Goal: Transaction & Acquisition: Purchase product/service

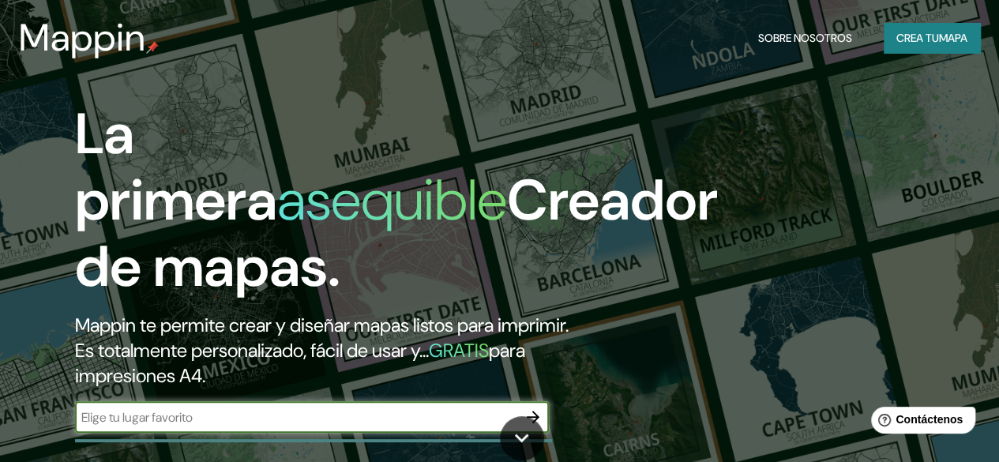
click at [218, 426] on input "text" at bounding box center [296, 417] width 442 height 18
type input "la maquina"
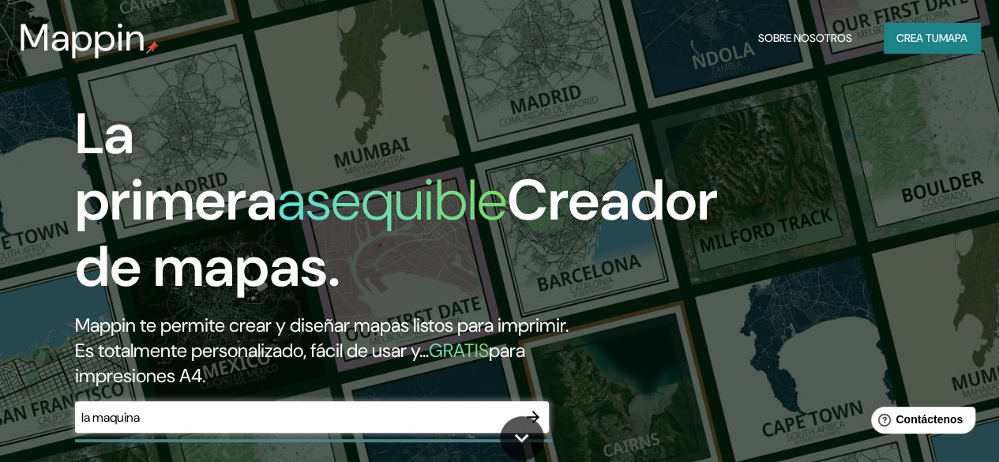
click at [652, 392] on div "La primera asequible Creador de mapas. Mappin te permite crear y diseñar mapas …" at bounding box center [499, 231] width 999 height 462
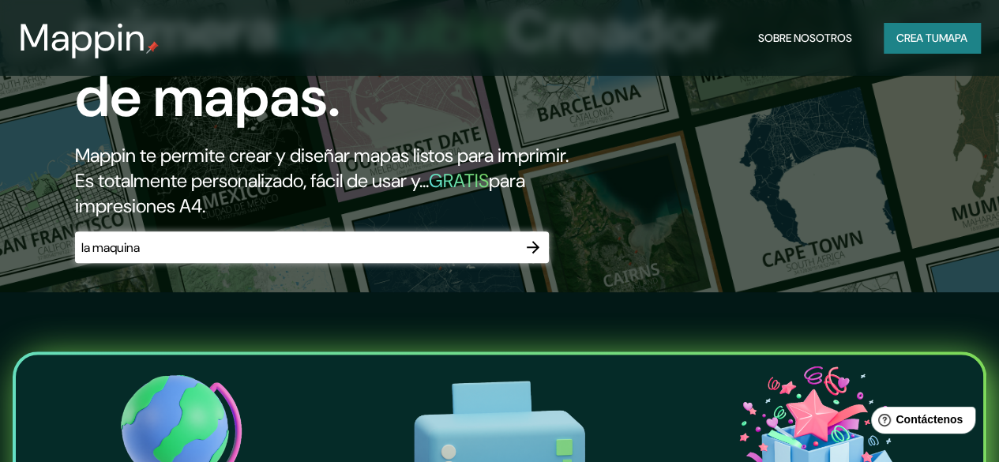
scroll to position [257, 0]
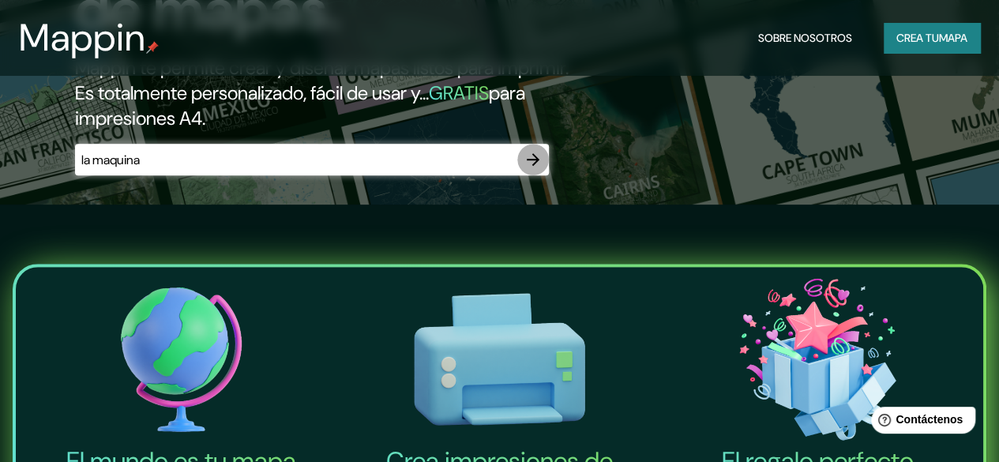
click at [534, 169] on icon "button" at bounding box center [532, 159] width 19 height 19
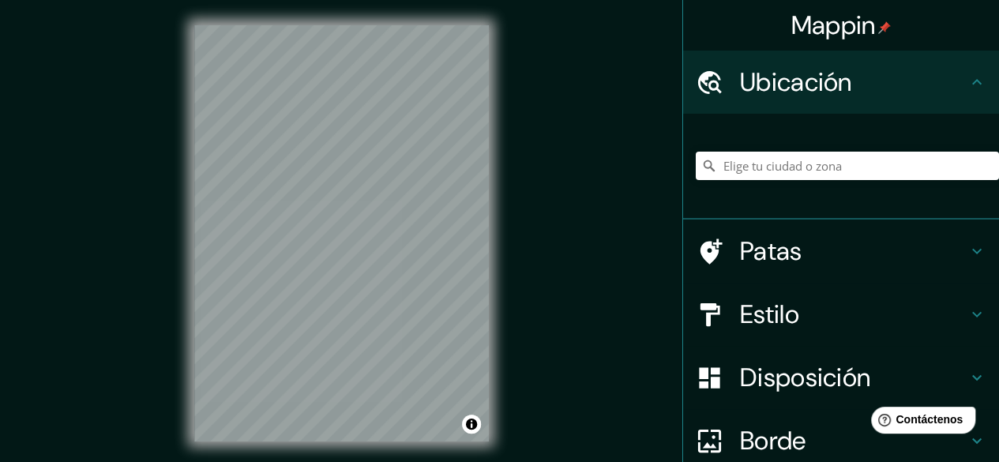
click at [519, 212] on div "Mappin Ubicación Patas Estilo Disposición Borde Elige un borde. Consejo : puede…" at bounding box center [499, 246] width 999 height 492
click at [362, 461] on html "Mappin Ubicación Patas Estilo Disposición Borde Elige un borde. Consejo : puede…" at bounding box center [499, 231] width 999 height 462
click at [844, 173] on input "Elige tu ciudad o zona" at bounding box center [846, 166] width 303 height 28
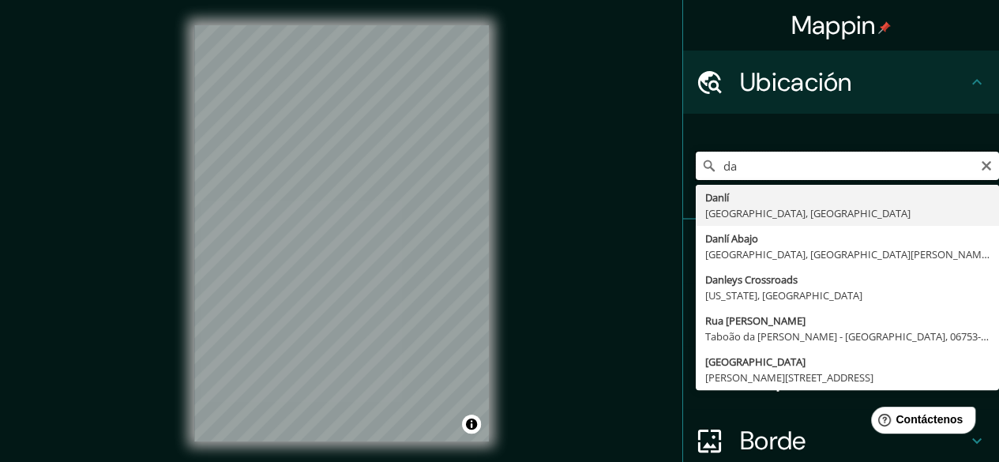
type input "d"
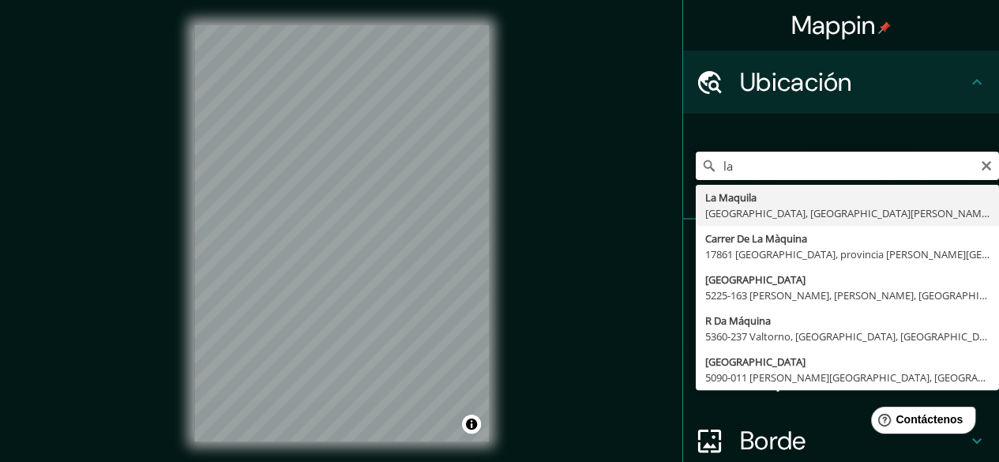
type input "l"
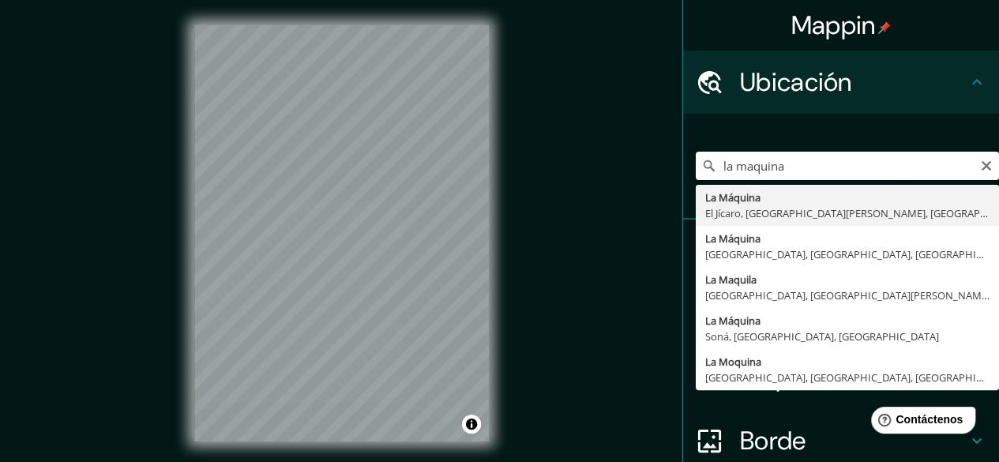
drag, startPoint x: 990, startPoint y: 261, endPoint x: 707, endPoint y: 156, distance: 302.2
click at [707, 156] on input "la maquina" at bounding box center [846, 166] width 303 height 28
drag, startPoint x: 843, startPoint y: 163, endPoint x: 921, endPoint y: 169, distance: 78.3
click at [921, 169] on input "la maquina" at bounding box center [846, 166] width 303 height 28
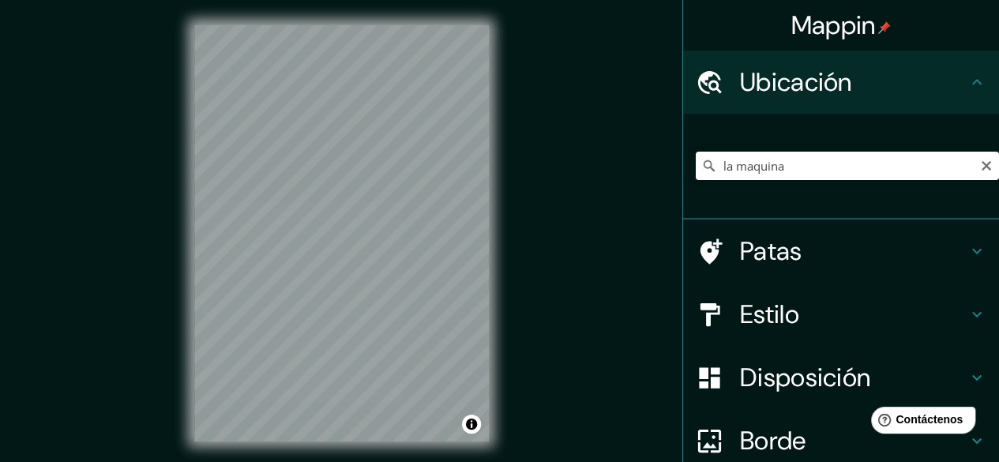
drag, startPoint x: 987, startPoint y: 207, endPoint x: 692, endPoint y: 158, distance: 299.3
click at [701, 158] on icon at bounding box center [709, 166] width 16 height 16
click at [782, 165] on input "la maquina" at bounding box center [846, 166] width 303 height 28
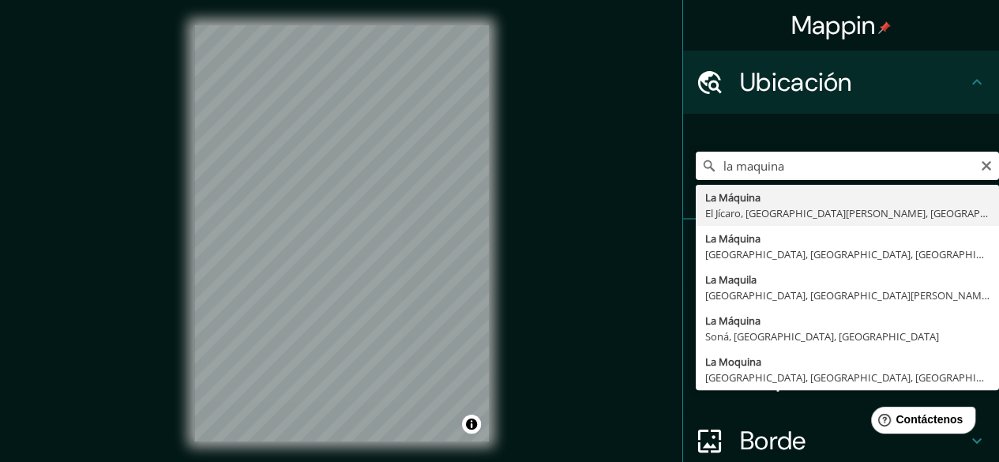
type input "La Maquina, [GEOGRAPHIC_DATA], [GEOGRAPHIC_DATA][PERSON_NAME], [GEOGRAPHIC_DATA]"
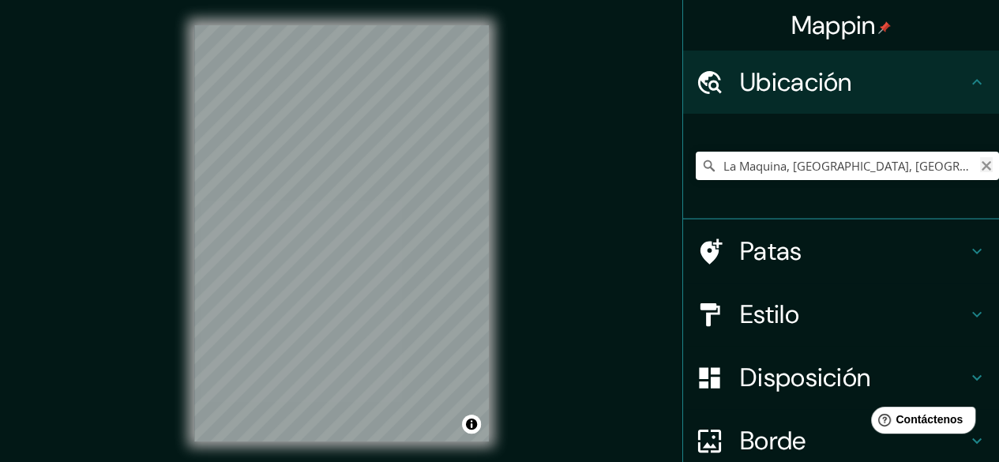
click at [981, 167] on icon "Claro" at bounding box center [985, 165] width 9 height 9
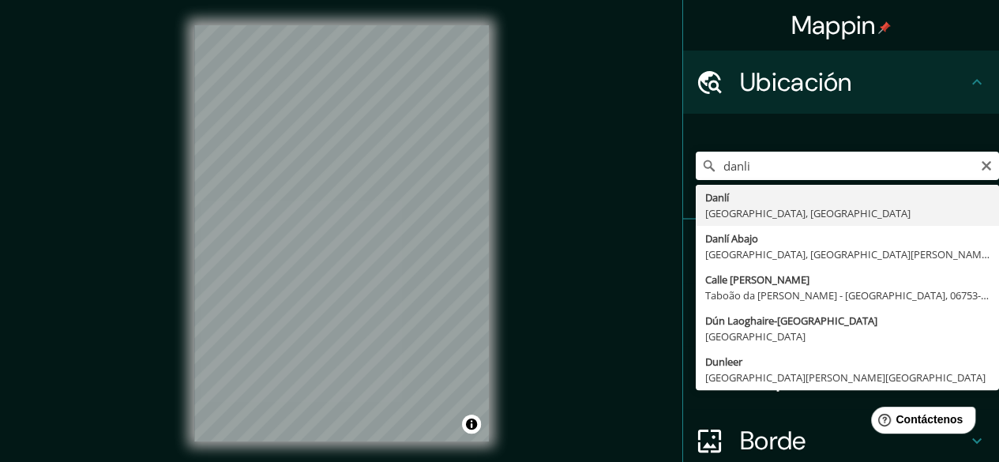
type input "Danlí, [GEOGRAPHIC_DATA], [GEOGRAPHIC_DATA]"
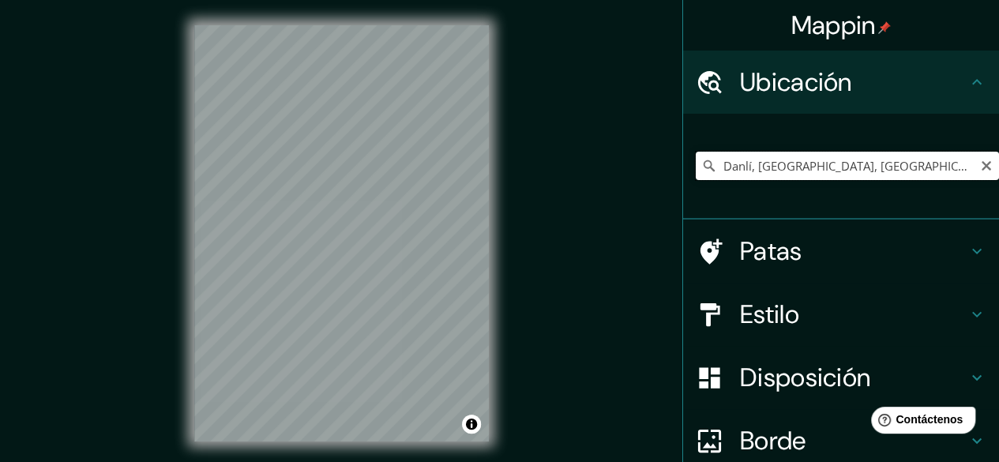
click at [932, 168] on input "Danlí, [GEOGRAPHIC_DATA], [GEOGRAPHIC_DATA]" at bounding box center [846, 166] width 303 height 28
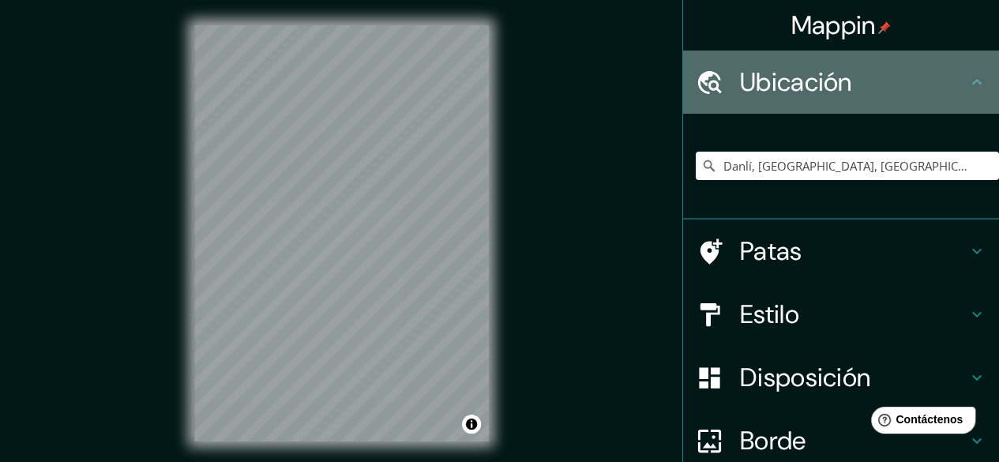
click at [969, 84] on icon at bounding box center [976, 82] width 19 height 19
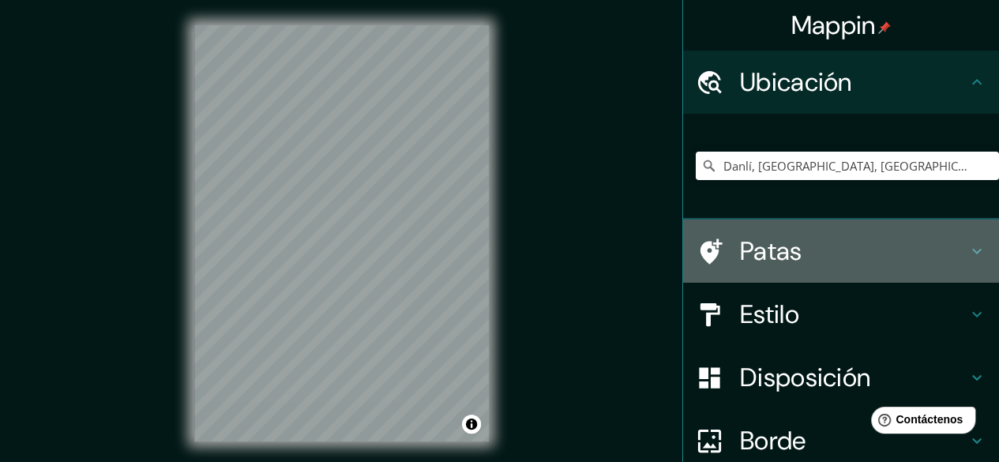
click at [766, 253] on font "Patas" at bounding box center [771, 250] width 62 height 33
